Goal: Task Accomplishment & Management: Manage account settings

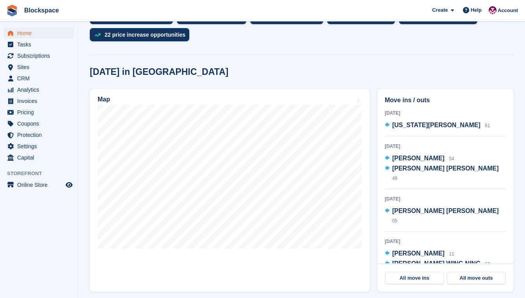
scroll to position [195, 0]
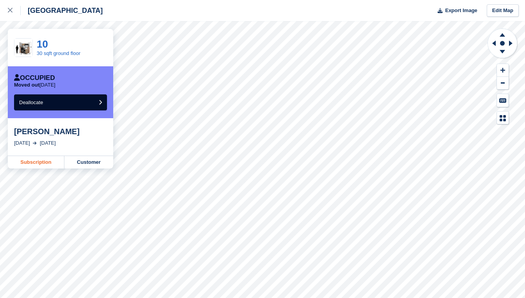
click at [40, 159] on link "Subscription" at bounding box center [36, 162] width 57 height 12
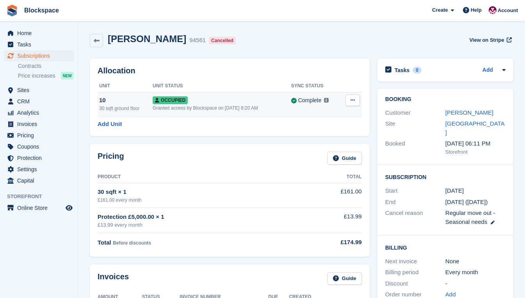
click at [356, 100] on button at bounding box center [352, 100] width 14 height 12
click at [312, 141] on p "Deallocate" at bounding box center [322, 142] width 68 height 10
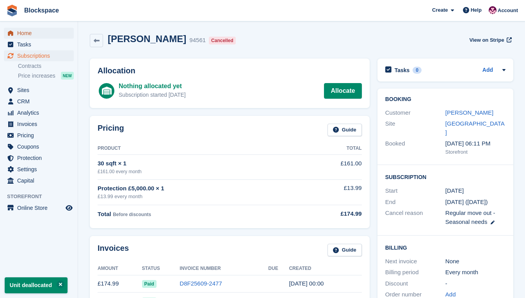
click at [20, 32] on span "Home" at bounding box center [40, 33] width 47 height 11
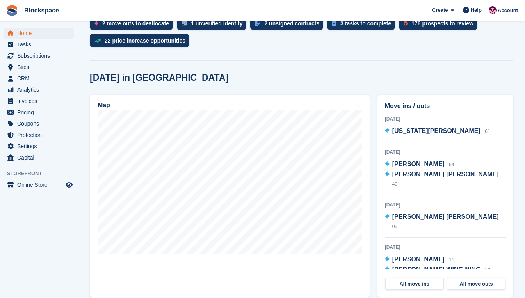
scroll to position [195, 0]
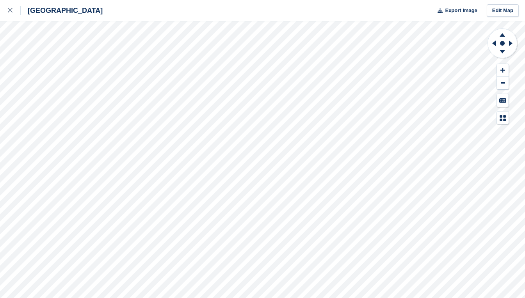
click at [89, 118] on div "Exeter Export Image Edit Map" at bounding box center [262, 149] width 525 height 298
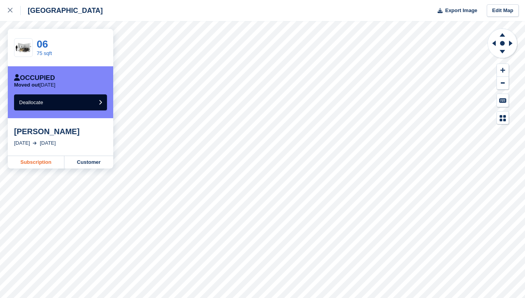
click at [49, 164] on link "Subscription" at bounding box center [36, 162] width 57 height 12
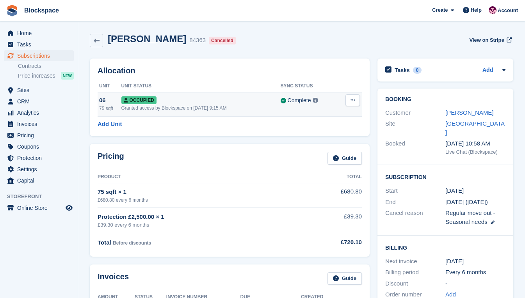
click at [350, 99] on icon at bounding box center [352, 100] width 4 height 5
click at [312, 141] on p "Deallocate" at bounding box center [322, 142] width 68 height 10
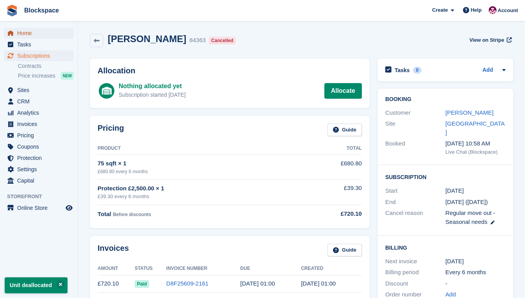
click at [35, 34] on span "Home" at bounding box center [40, 33] width 47 height 11
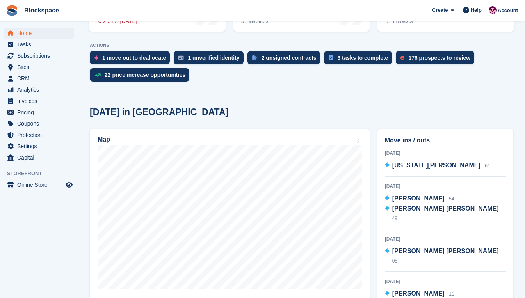
scroll to position [156, 0]
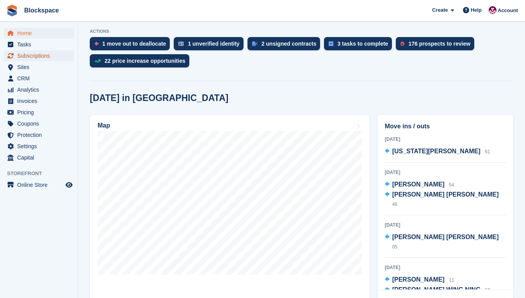
click at [26, 53] on span "Subscriptions" at bounding box center [40, 55] width 47 height 11
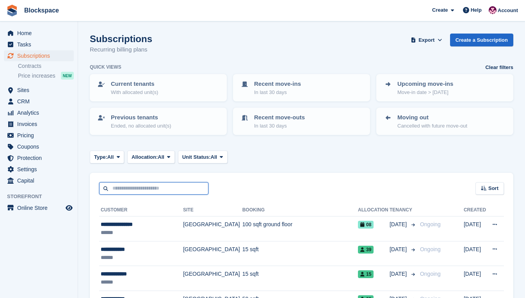
click at [145, 189] on input "text" at bounding box center [153, 188] width 109 height 13
type input "***"
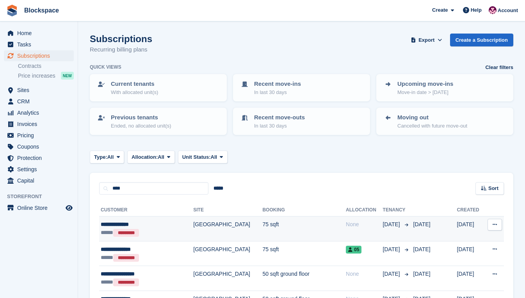
click at [151, 226] on div "**********" at bounding box center [139, 225] width 76 height 8
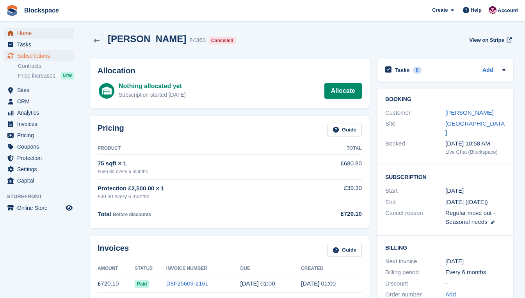
click at [30, 35] on span "Home" at bounding box center [40, 33] width 47 height 11
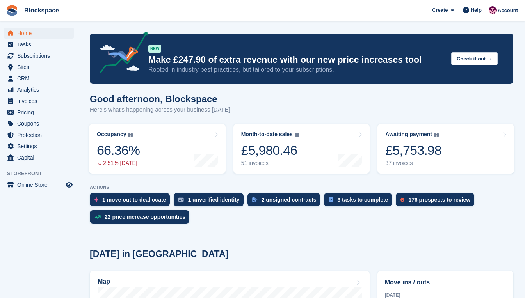
click at [428, 101] on div "Good afternoon, Blockspace Here's what's happening across your business today" at bounding box center [301, 109] width 423 height 30
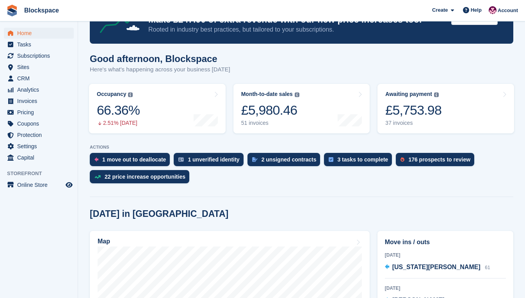
scroll to position [78, 0]
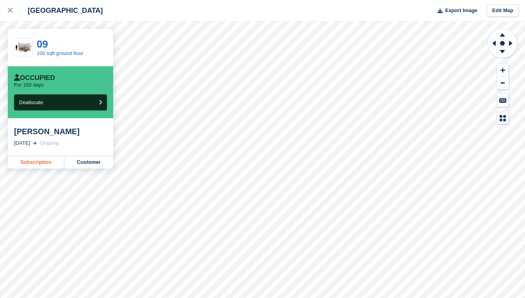
click at [46, 164] on link "Subscription" at bounding box center [36, 162] width 57 height 12
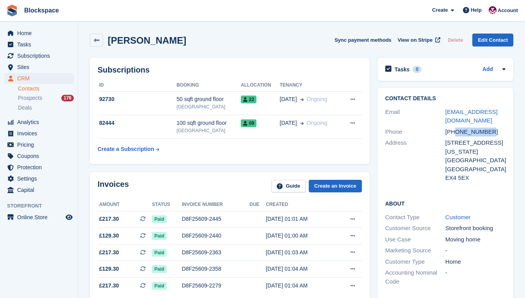
drag, startPoint x: 488, startPoint y: 132, endPoint x: 455, endPoint y: 132, distance: 32.4
click at [455, 132] on div "[PHONE_NUMBER]" at bounding box center [475, 132] width 60 height 9
copy div "7887564576"
